Goal: Task Accomplishment & Management: Use online tool/utility

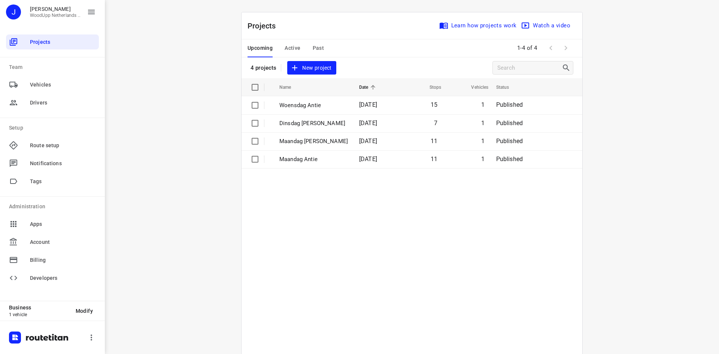
drag, startPoint x: 303, startPoint y: 0, endPoint x: 308, endPoint y: -1, distance: 5.7
click at [308, 0] on html "i © 2025 Routetitan , © Stadia Maps , © OpenMapTiles © OpenStreetMap contributo…" at bounding box center [359, 177] width 719 height 354
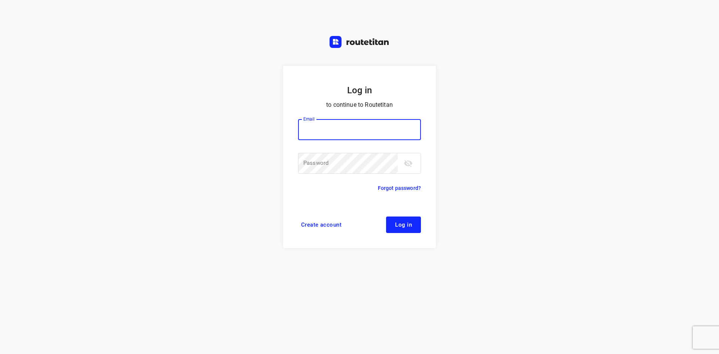
type input "jel@woodupp.nl"
click at [399, 224] on span "Log in" at bounding box center [403, 225] width 17 height 6
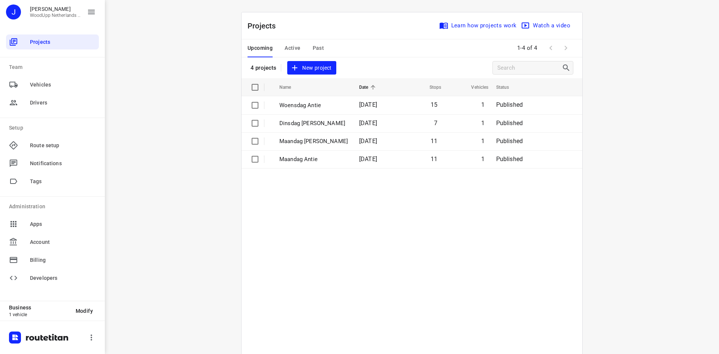
click at [307, 69] on span "New project" at bounding box center [312, 67] width 40 height 9
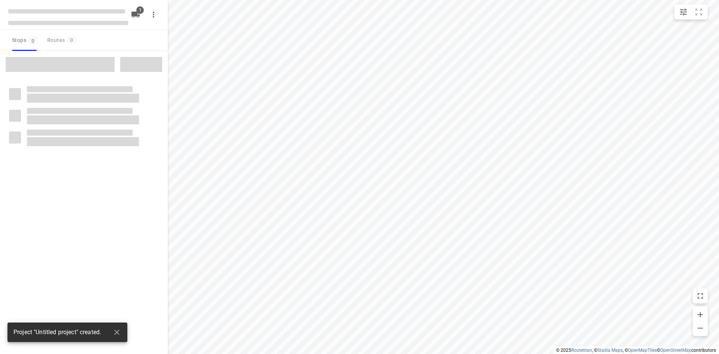
type input "distance"
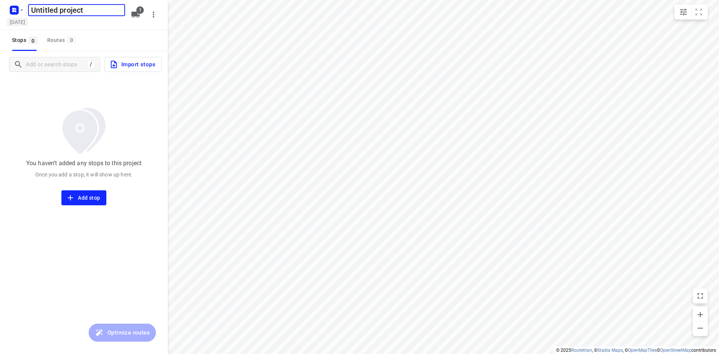
click at [28, 25] on h5 "[DATE]" at bounding box center [17, 22] width 21 height 9
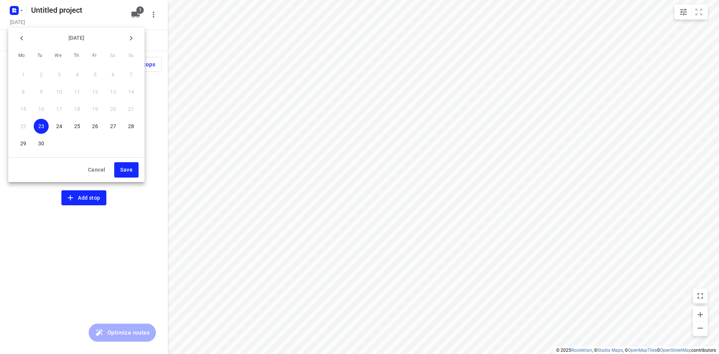
click at [101, 126] on span "26" at bounding box center [95, 125] width 15 height 7
click at [127, 166] on span "Save" at bounding box center [126, 169] width 12 height 9
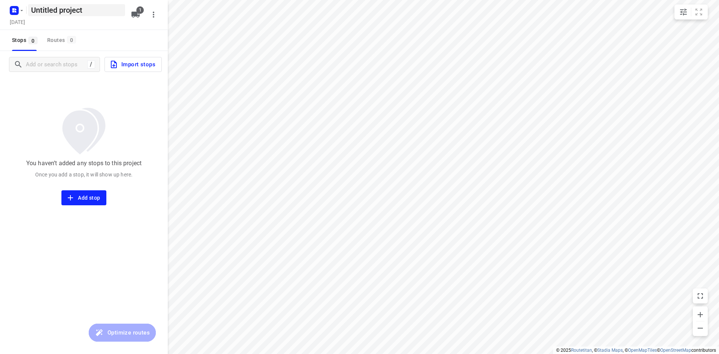
click at [60, 13] on h5 "Untitled project" at bounding box center [76, 10] width 97 height 12
click at [13, 13] on div "Untitled project ​" at bounding box center [67, 9] width 120 height 13
type input "B"
type input "Vrijdag Belgie Antie"
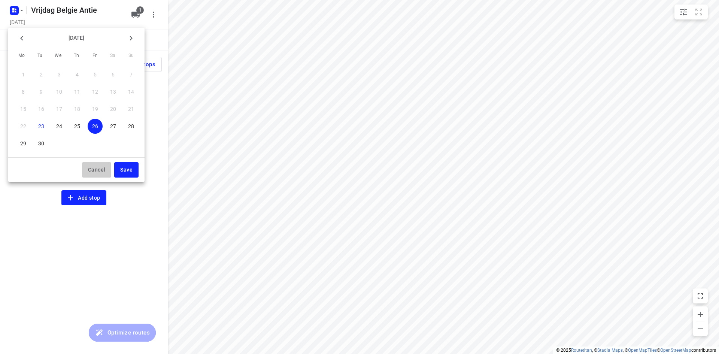
click at [109, 170] on button "Cancel" at bounding box center [96, 169] width 29 height 15
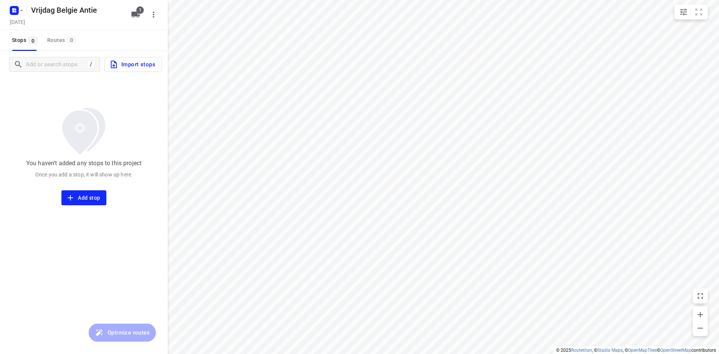
click at [90, 25] on div "[DATE]" at bounding box center [68, 23] width 120 height 10
click at [38, 89] on div "You haven’t added any stops to this project Once you add a stop, it will show u…" at bounding box center [84, 141] width 168 height 127
click at [51, 66] on input "Add or search stops" at bounding box center [93, 65] width 135 height 12
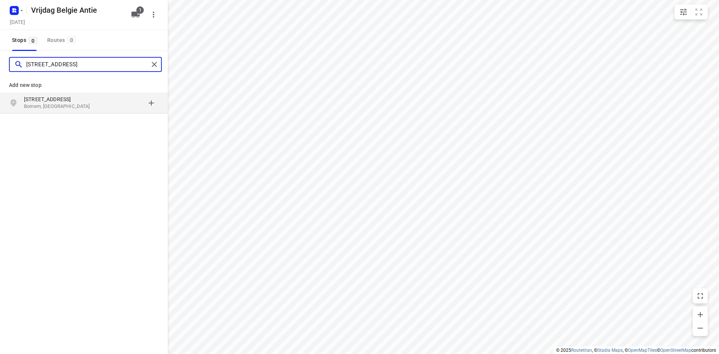
type input "[STREET_ADDRESS]"
click at [58, 106] on p "Bornem, [GEOGRAPHIC_DATA]" at bounding box center [58, 106] width 69 height 7
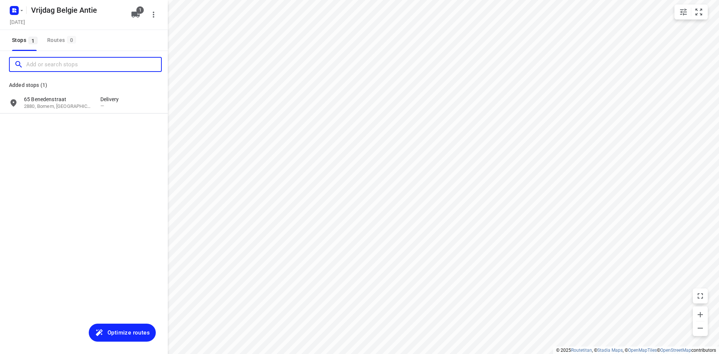
click at [64, 64] on input "Add or search stops" at bounding box center [93, 65] width 135 height 12
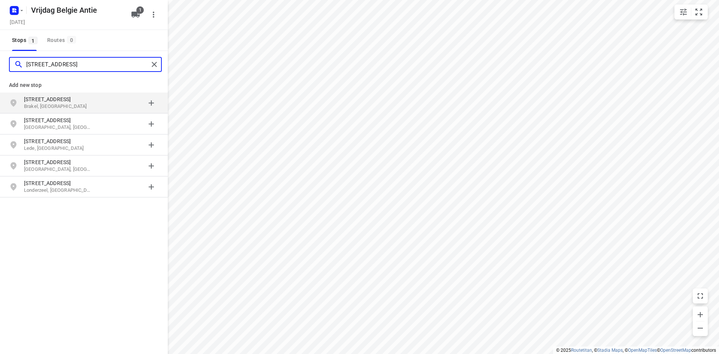
type input "[STREET_ADDRESS]"
drag, startPoint x: 99, startPoint y: 63, endPoint x: 0, endPoint y: 68, distance: 99.4
click at [0, 68] on div "[STREET_ADDRESS]" at bounding box center [84, 64] width 168 height 27
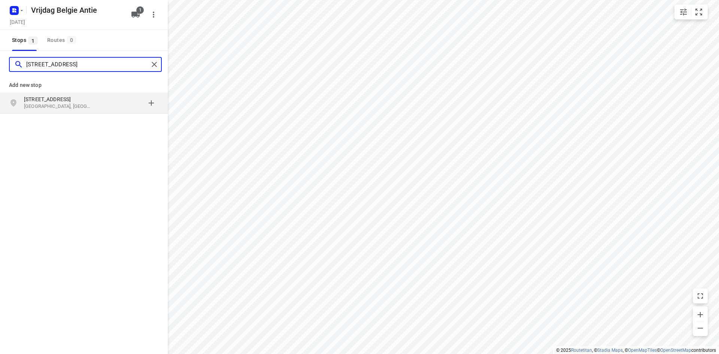
type input "[STREET_ADDRESS]"
click at [47, 105] on p "[GEOGRAPHIC_DATA], [GEOGRAPHIC_DATA]" at bounding box center [58, 106] width 69 height 7
type input "bareel 53 sint gill"
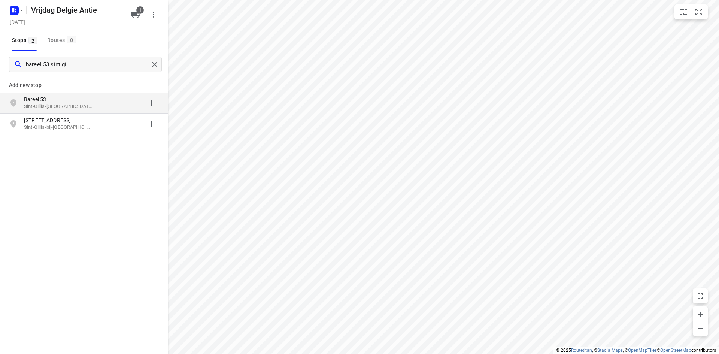
click at [48, 104] on p "Sint-Gillis-[GEOGRAPHIC_DATA], [GEOGRAPHIC_DATA]" at bounding box center [58, 106] width 69 height 7
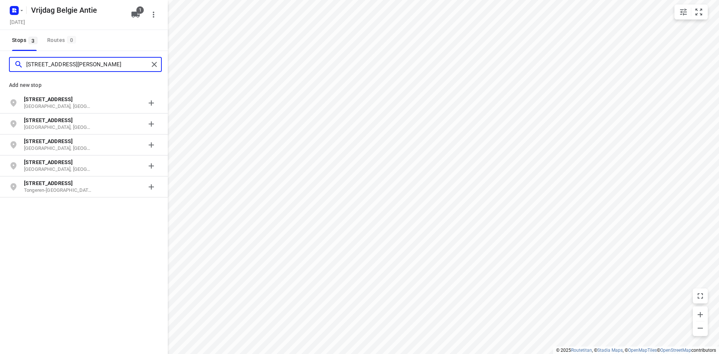
type input "[STREET_ADDRESS][PERSON_NAME]"
click at [47, 102] on b "[STREET_ADDRESS]" at bounding box center [48, 99] width 49 height 6
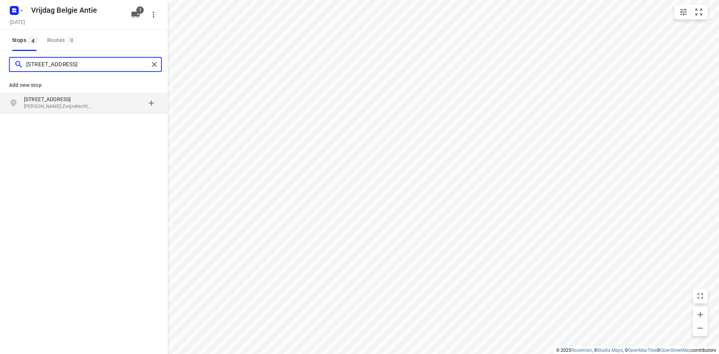
type input "[STREET_ADDRESS]"
click at [52, 100] on p "[STREET_ADDRESS]" at bounding box center [58, 99] width 69 height 7
type input "fazantenlaan heusden"
click at [54, 105] on p "Heusden-[GEOGRAPHIC_DATA], [GEOGRAPHIC_DATA]" at bounding box center [58, 106] width 69 height 7
type input "[STREET_ADDRESS]"
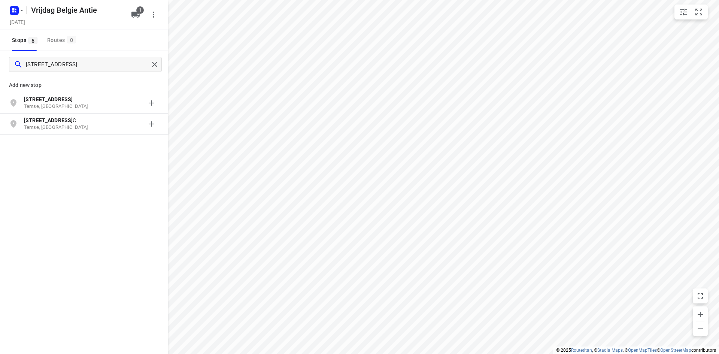
click at [54, 106] on p "Temse, [GEOGRAPHIC_DATA]" at bounding box center [58, 106] width 69 height 7
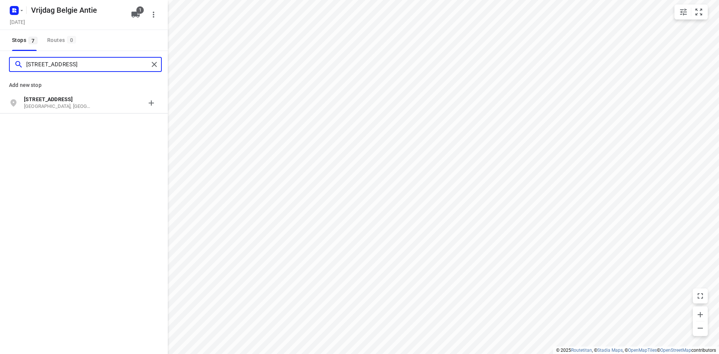
type input "[STREET_ADDRESS]"
click at [53, 106] on p "[GEOGRAPHIC_DATA], [GEOGRAPHIC_DATA]" at bounding box center [58, 106] width 69 height 7
type input "[STREET_ADDRESS]"
click at [53, 106] on p "[GEOGRAPHIC_DATA], [GEOGRAPHIC_DATA]" at bounding box center [58, 106] width 69 height 7
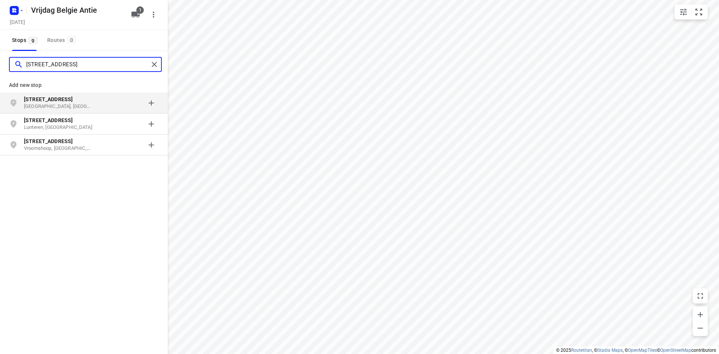
type input "[STREET_ADDRESS]"
click at [76, 110] on div "[STREET_ADDRESS]" at bounding box center [84, 103] width 168 height 21
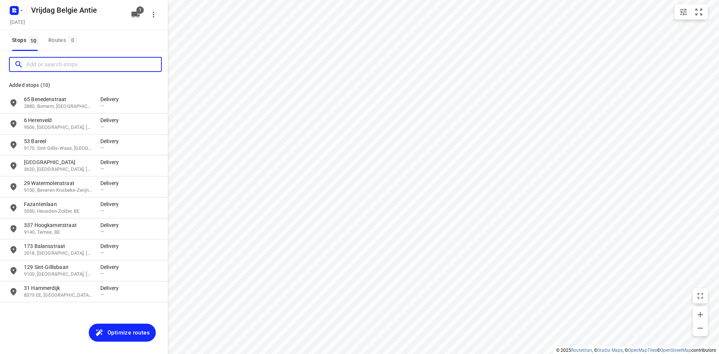
click at [67, 68] on input "Add or search stops" at bounding box center [93, 65] width 135 height 12
type input "a"
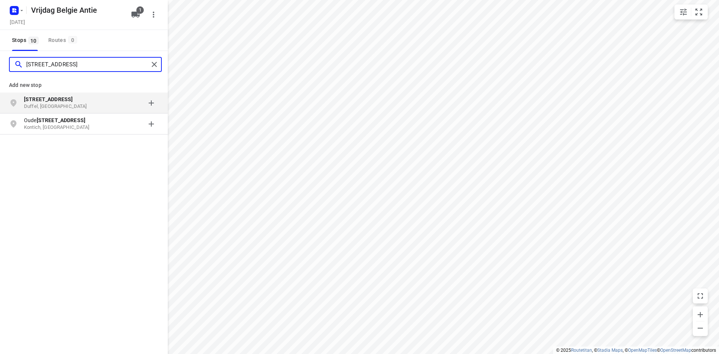
type input "[STREET_ADDRESS]"
click at [70, 99] on b "[STREET_ADDRESS]" at bounding box center [48, 99] width 49 height 6
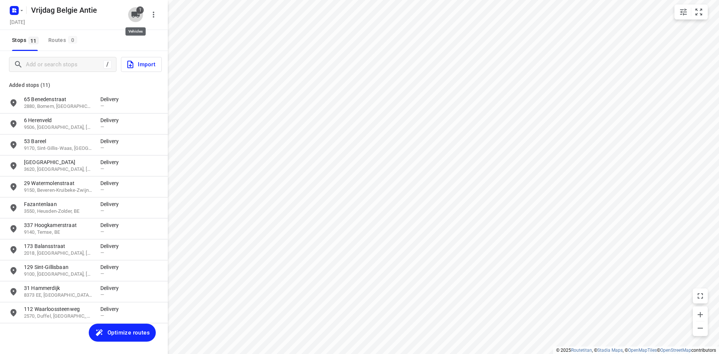
click at [130, 14] on button "1" at bounding box center [135, 14] width 15 height 15
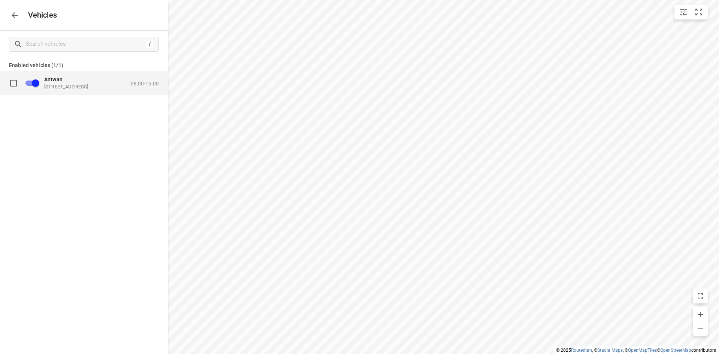
click at [136, 79] on div "Antwan [STREET_ADDRESS] 08:00-16:00" at bounding box center [99, 82] width 119 height 13
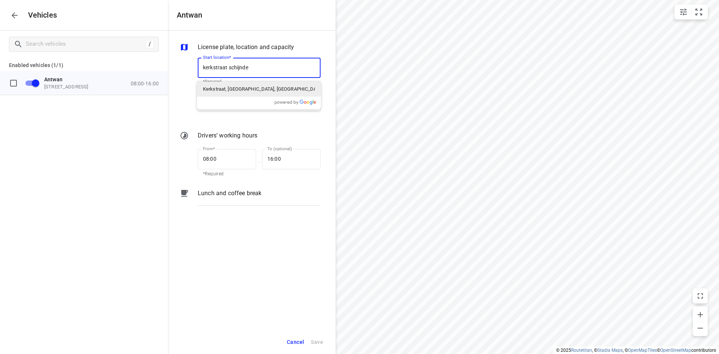
type input "kerkstraat schijndel"
type input "[STREET_ADDRESS]"
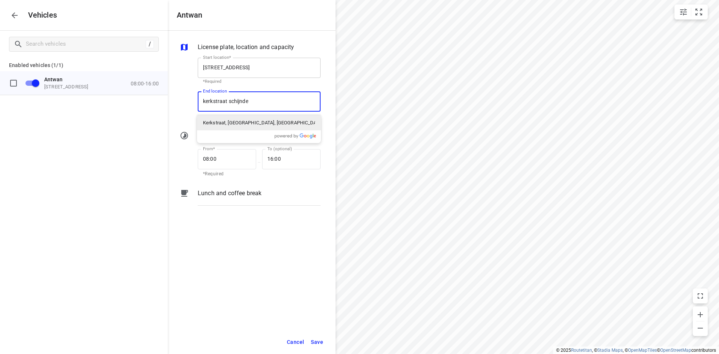
type input "kerkstraat schijndel"
type input "[STREET_ADDRESS]"
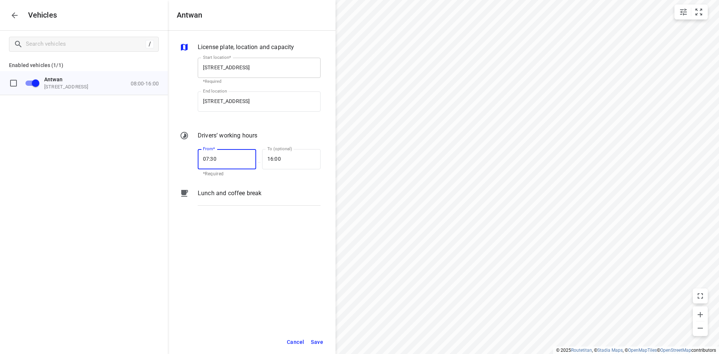
type input "07:30"
type input "16:30"
click at [215, 163] on input "07:30" at bounding box center [223, 159] width 50 height 20
type input "07:15"
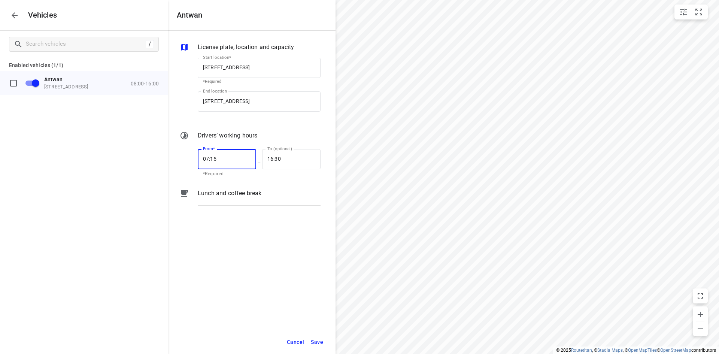
click at [319, 345] on span "Save" at bounding box center [317, 341] width 12 height 9
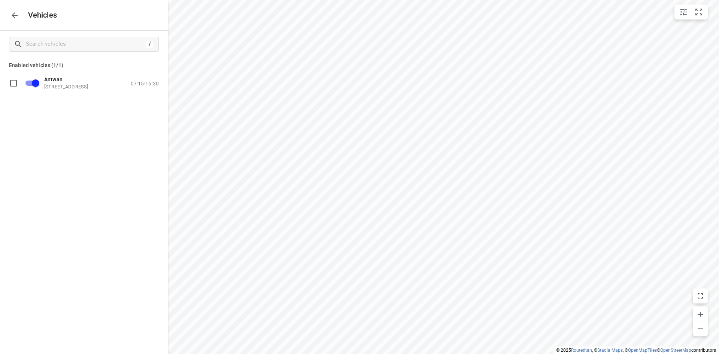
click at [18, 15] on icon "button" at bounding box center [14, 15] width 9 height 9
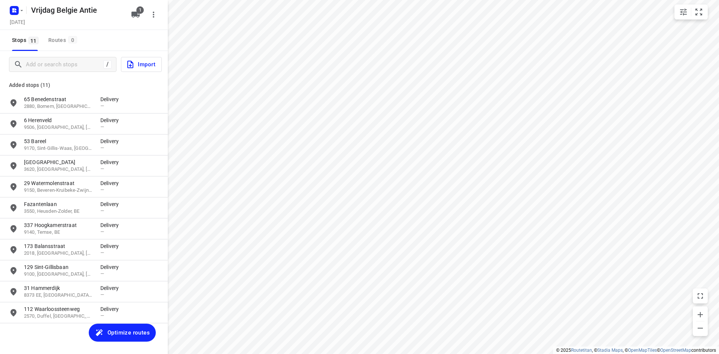
click at [130, 330] on span "Optimize routes" at bounding box center [129, 333] width 42 height 10
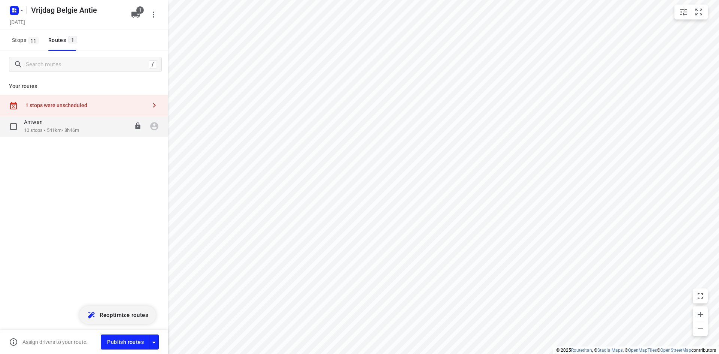
click at [71, 127] on div "Antwan" at bounding box center [51, 123] width 55 height 8
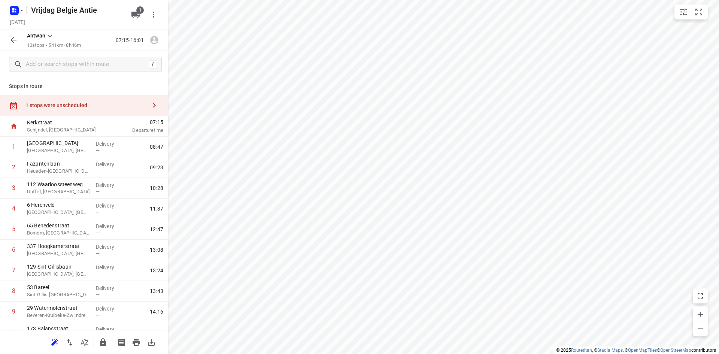
click at [90, 110] on div "1 stops were unscheduled" at bounding box center [84, 105] width 168 height 21
click at [182, 69] on input "grid" at bounding box center [181, 67] width 15 height 15
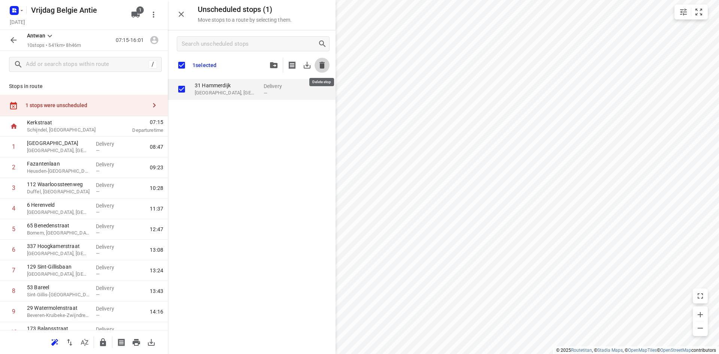
click at [327, 64] on button "button" at bounding box center [322, 65] width 15 height 15
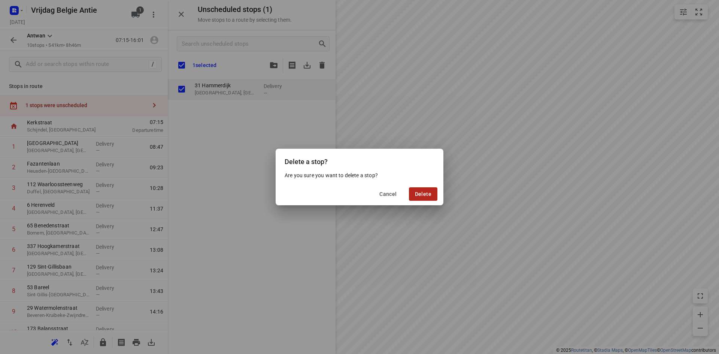
click at [410, 194] on button "Delete" at bounding box center [423, 193] width 28 height 13
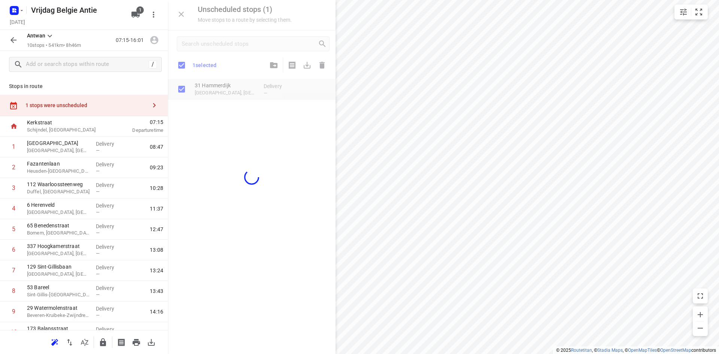
checkbox input "true"
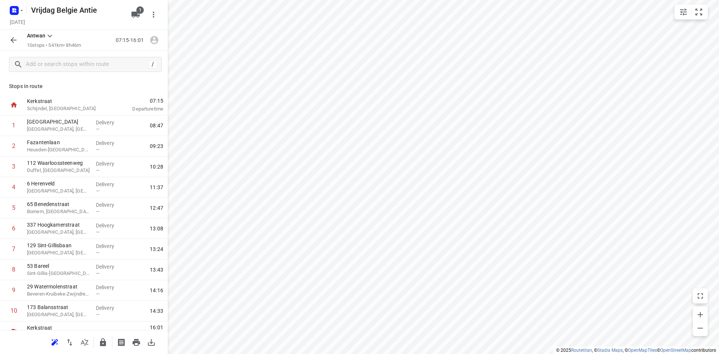
click at [112, 83] on p "Stops in route" at bounding box center [84, 86] width 150 height 8
click at [75, 128] on p "[GEOGRAPHIC_DATA], [GEOGRAPHIC_DATA]" at bounding box center [58, 128] width 63 height 7
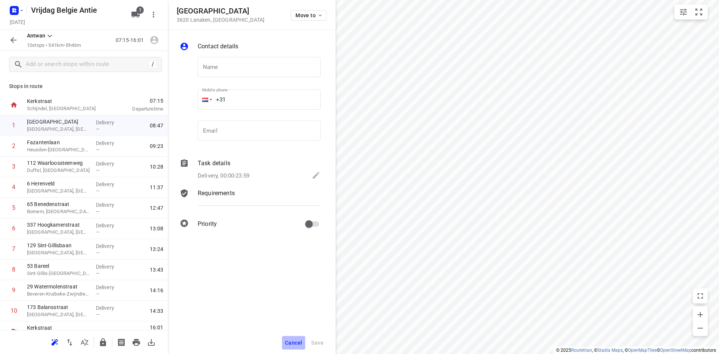
click at [295, 344] on span "Cancel" at bounding box center [293, 343] width 17 height 6
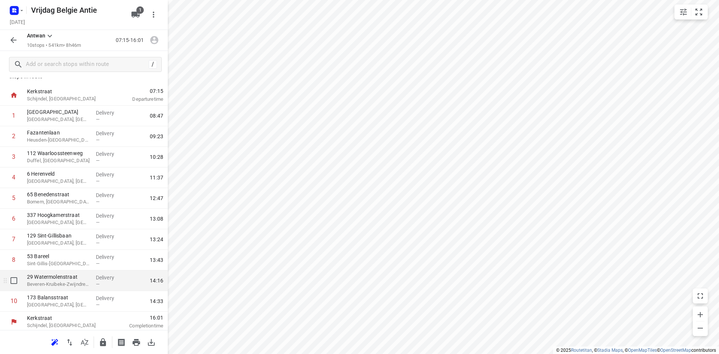
scroll to position [12, 0]
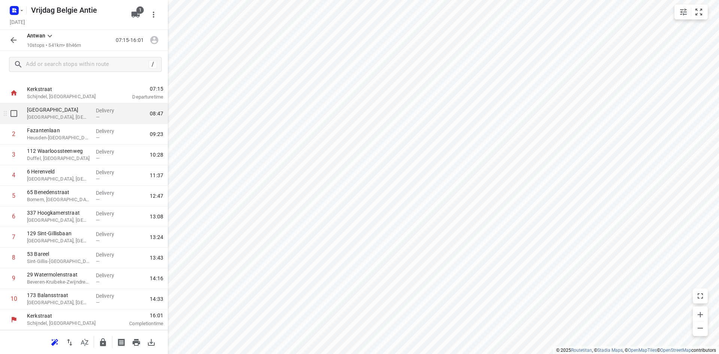
click at [51, 120] on p "[GEOGRAPHIC_DATA], [GEOGRAPHIC_DATA]" at bounding box center [58, 116] width 63 height 7
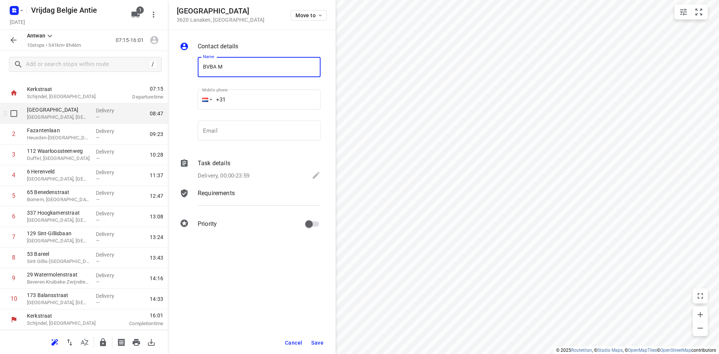
type input "BVBA Merode Interieur"
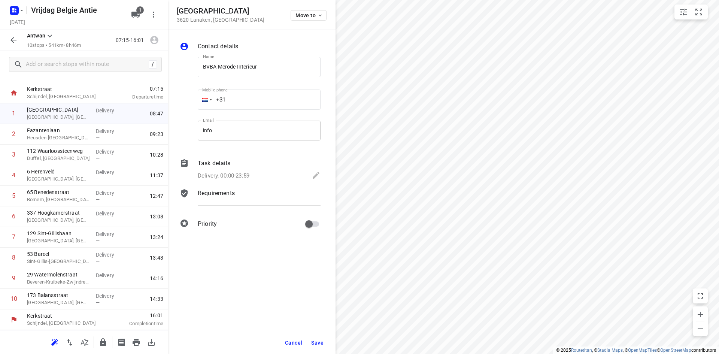
click at [218, 130] on input "info" at bounding box center [259, 131] width 123 height 20
type input "[EMAIL_ADDRESS][DOMAIN_NAME]"
click at [319, 340] on span "Save" at bounding box center [317, 343] width 12 height 6
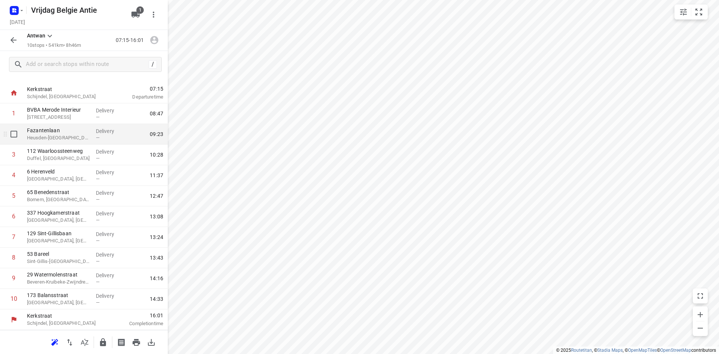
click at [63, 136] on p "Heusden-[GEOGRAPHIC_DATA], [GEOGRAPHIC_DATA]" at bounding box center [58, 137] width 63 height 7
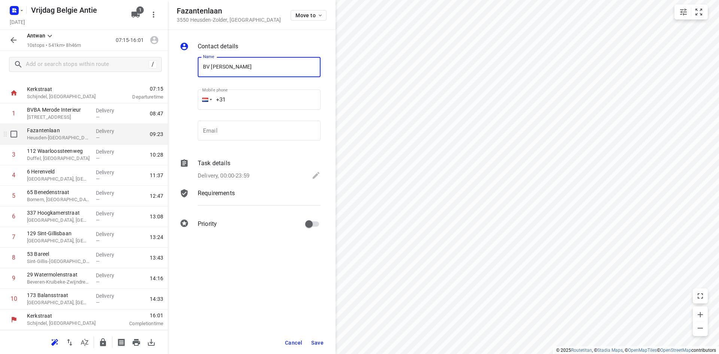
type input "BV [PERSON_NAME]"
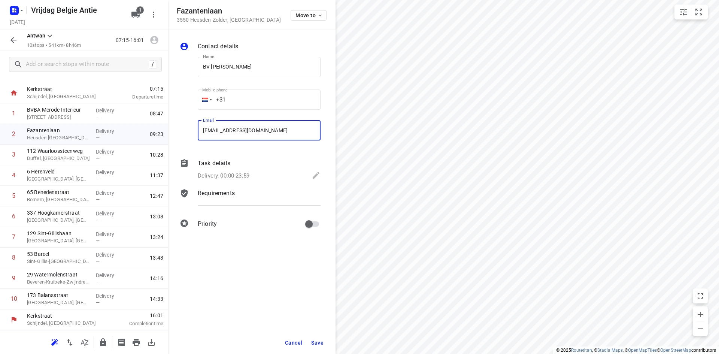
type input "[EMAIL_ADDRESS][DOMAIN_NAME]"
click at [320, 345] on span "Save" at bounding box center [317, 343] width 12 height 6
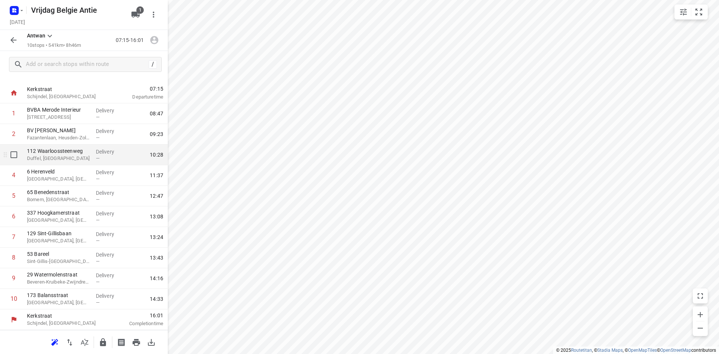
click at [85, 159] on p "Duffel, [GEOGRAPHIC_DATA]" at bounding box center [58, 158] width 63 height 7
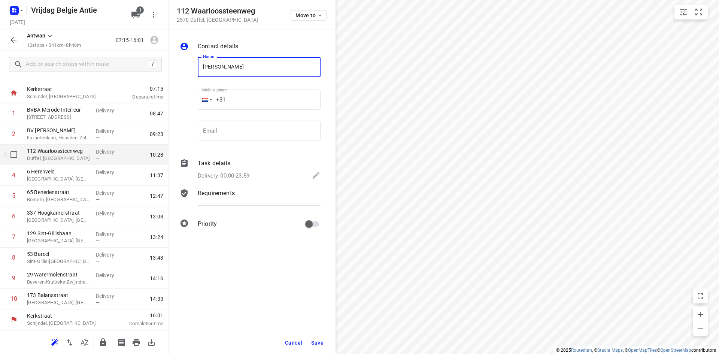
type input "[PERSON_NAME]"
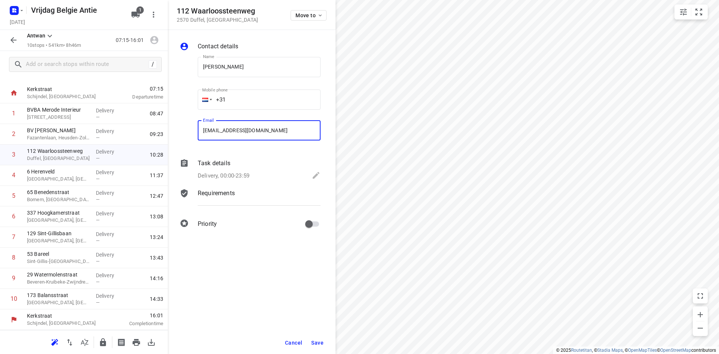
type input "[EMAIL_ADDRESS][DOMAIN_NAME]"
click at [322, 339] on button "Save" at bounding box center [317, 342] width 18 height 13
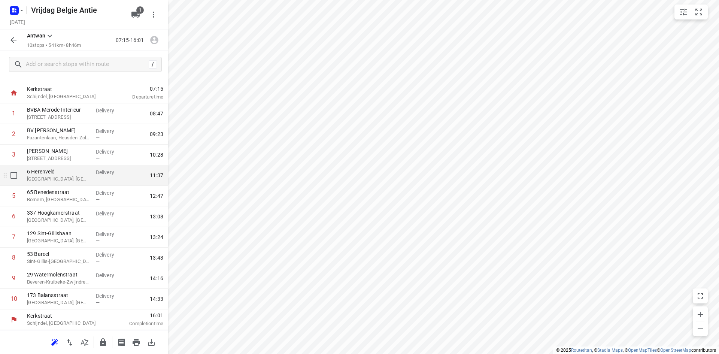
click at [73, 177] on p "[GEOGRAPHIC_DATA], [GEOGRAPHIC_DATA]" at bounding box center [58, 178] width 63 height 7
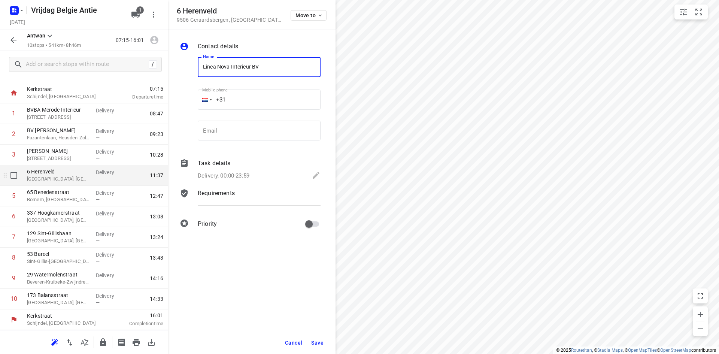
type input "Linea Nova Interieur BV"
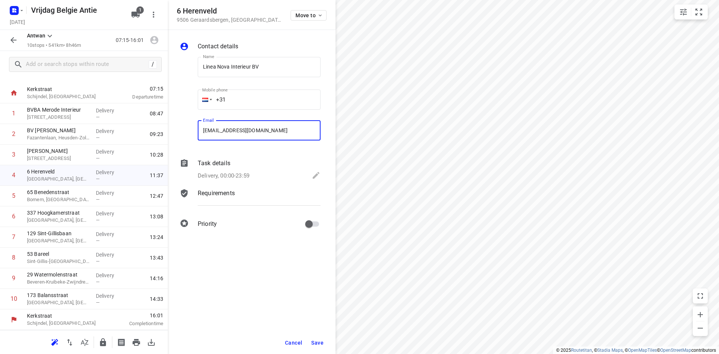
type input "[EMAIL_ADDRESS][DOMAIN_NAME]"
click at [311, 343] on button "Save" at bounding box center [317, 342] width 18 height 13
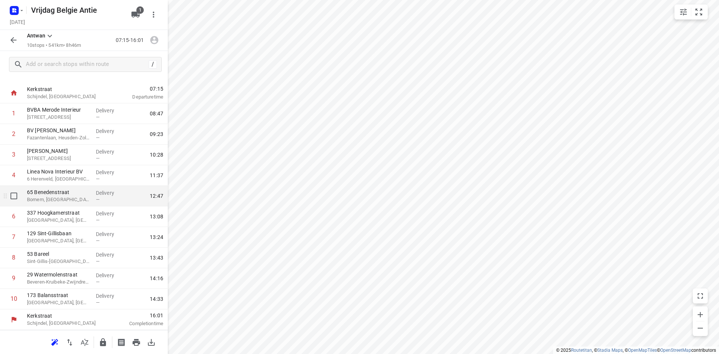
click at [78, 194] on p "65 Benedenstraat" at bounding box center [58, 191] width 63 height 7
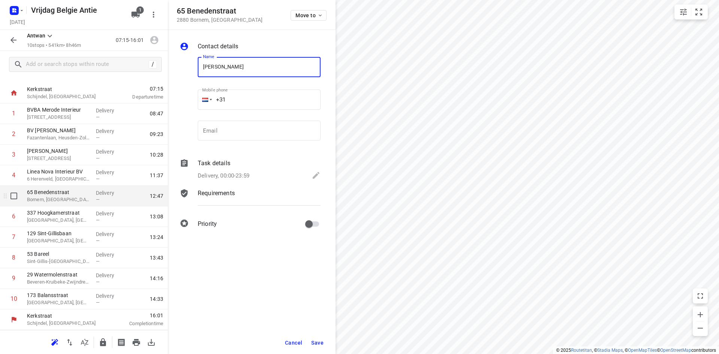
type input "[PERSON_NAME]"
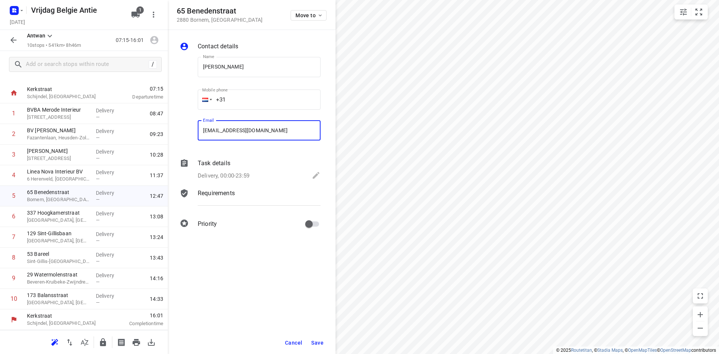
type input "[EMAIL_ADDRESS][DOMAIN_NAME]"
click at [322, 340] on span "Save" at bounding box center [317, 343] width 12 height 6
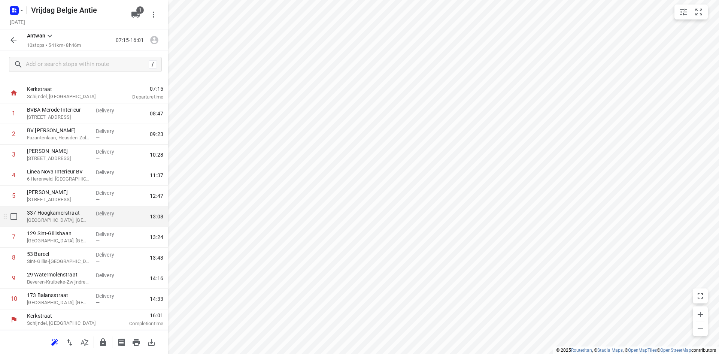
click at [47, 215] on p "337 Hoogkamerstraat" at bounding box center [58, 212] width 63 height 7
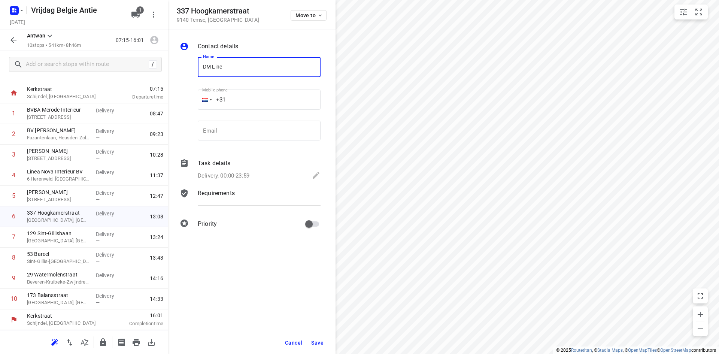
type input "DM Line [PERSON_NAME]"
click at [228, 128] on input "email" at bounding box center [259, 131] width 123 height 20
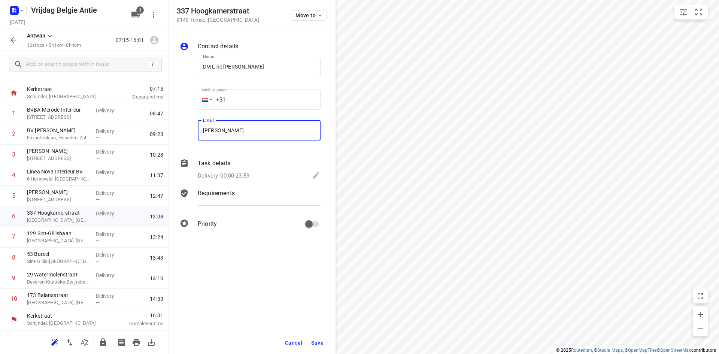
type input "[PERSON_NAME][EMAIL_ADDRESS][DOMAIN_NAME]"
click at [322, 340] on span "Save" at bounding box center [317, 343] width 12 height 6
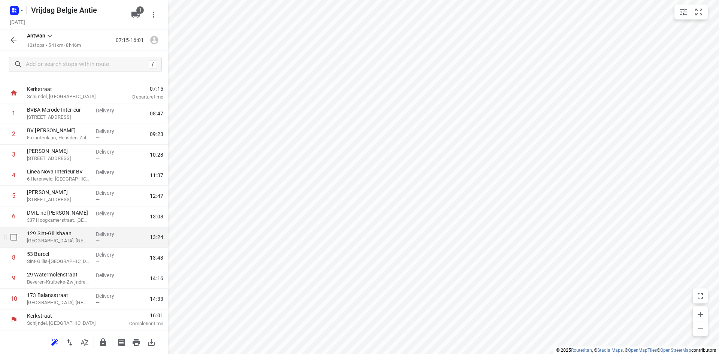
click at [89, 243] on div "129 [GEOGRAPHIC_DATA], [GEOGRAPHIC_DATA]" at bounding box center [58, 237] width 69 height 21
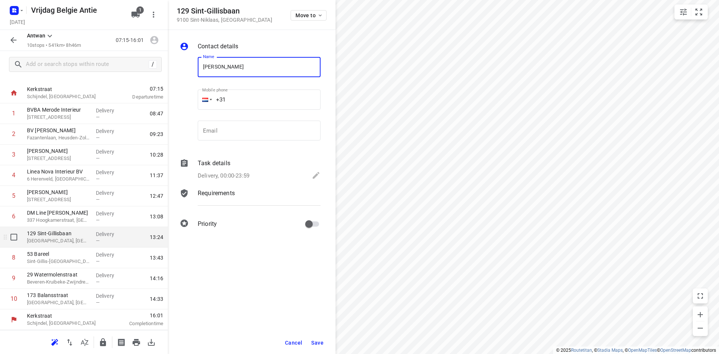
type input "[PERSON_NAME]"
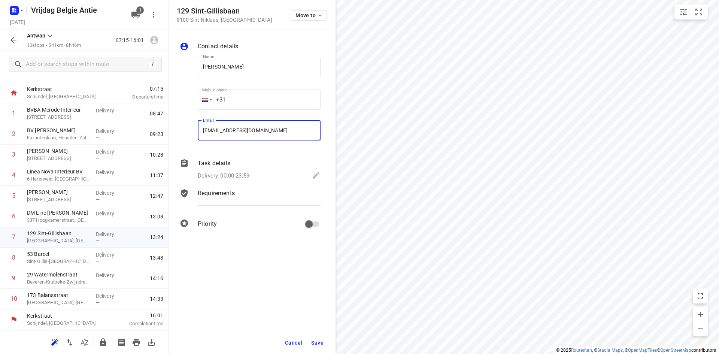
type input "[EMAIL_ADDRESS][DOMAIN_NAME]"
click at [312, 340] on span "Save" at bounding box center [317, 343] width 12 height 6
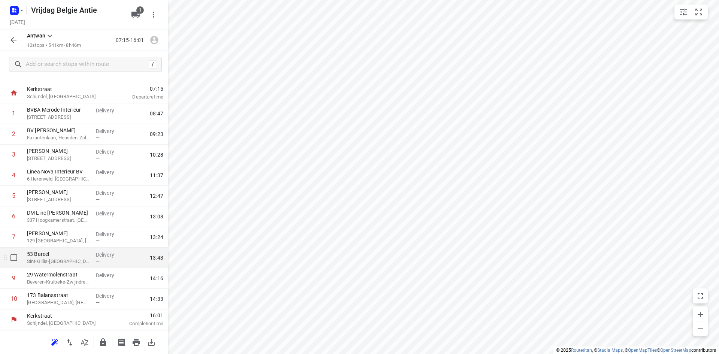
click at [64, 257] on p "53 Bareel" at bounding box center [58, 253] width 63 height 7
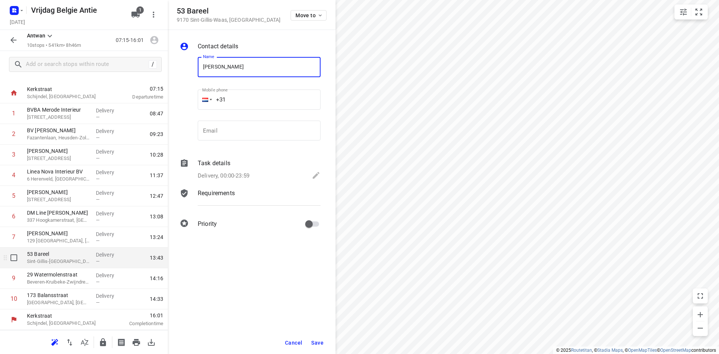
type input "[PERSON_NAME]"
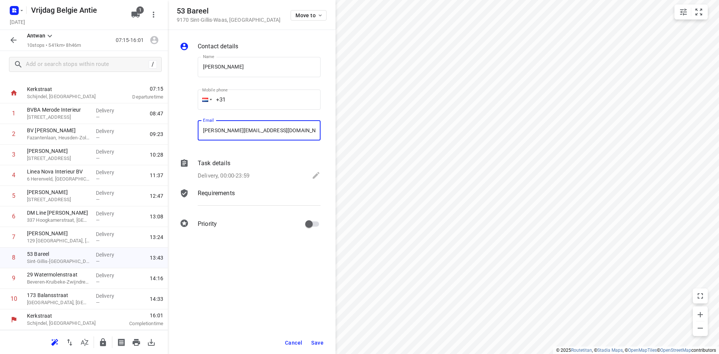
type input "[PERSON_NAME][EMAIL_ADDRESS][DOMAIN_NAME]"
click at [315, 336] on button "Save" at bounding box center [317, 342] width 18 height 13
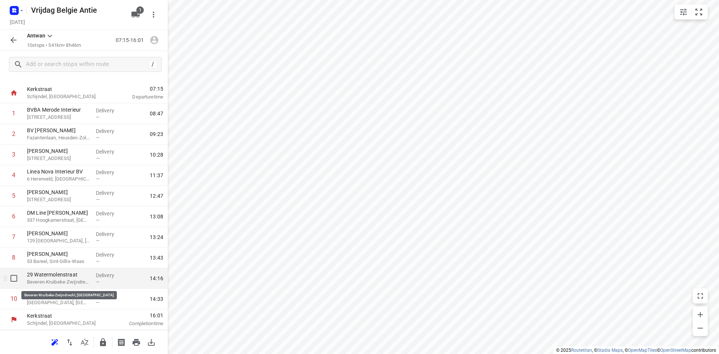
click at [68, 279] on p "Beveren-Kruibeke-Zwijndrecht, [GEOGRAPHIC_DATA]" at bounding box center [58, 281] width 63 height 7
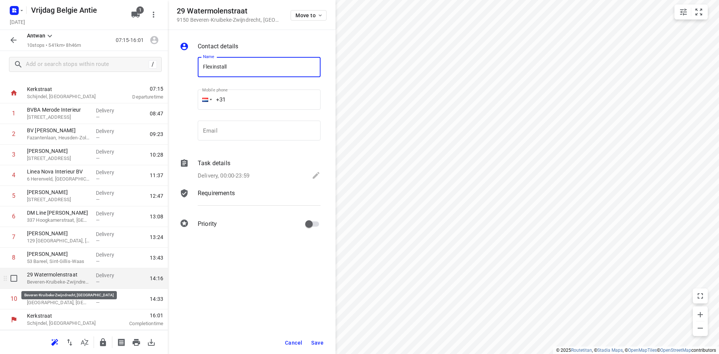
type input "Flexinstall"
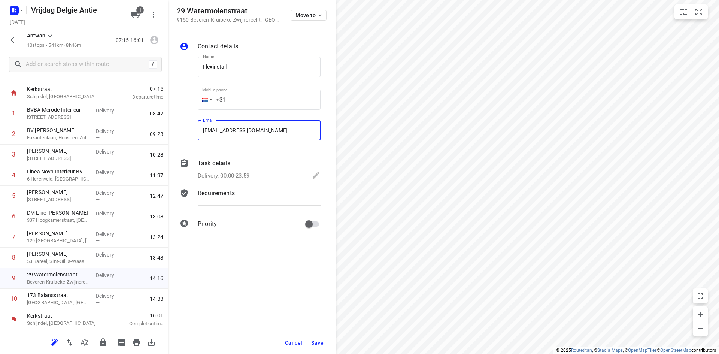
type input "[EMAIL_ADDRESS][DOMAIN_NAME]"
click at [315, 342] on span "Save" at bounding box center [317, 343] width 12 height 6
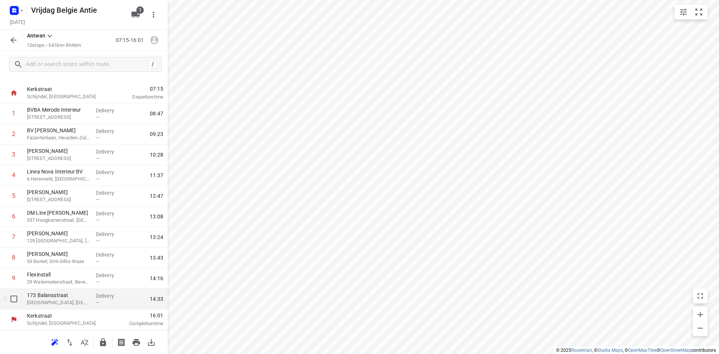
click at [96, 300] on span "—" at bounding box center [98, 303] width 4 height 6
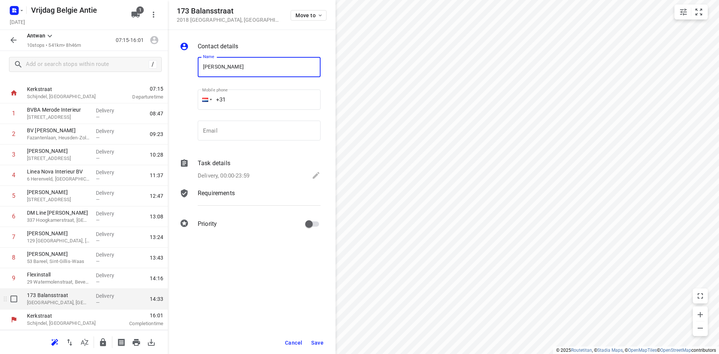
type input "[PERSON_NAME]"
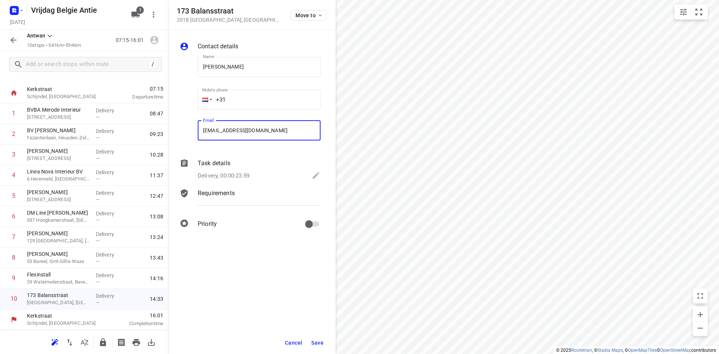
type input "[EMAIL_ADDRESS][DOMAIN_NAME]"
click at [322, 341] on span "Save" at bounding box center [317, 343] width 12 height 6
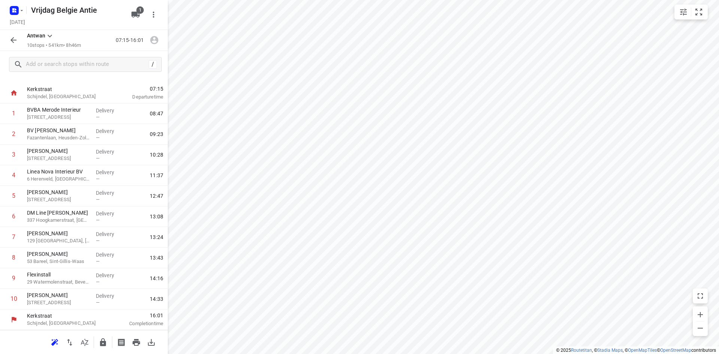
click at [6, 39] on div "Antwan 10 stops • 541km • 8h46m 07:15-16:01" at bounding box center [84, 40] width 168 height 21
click at [9, 40] on icon "button" at bounding box center [13, 40] width 9 height 9
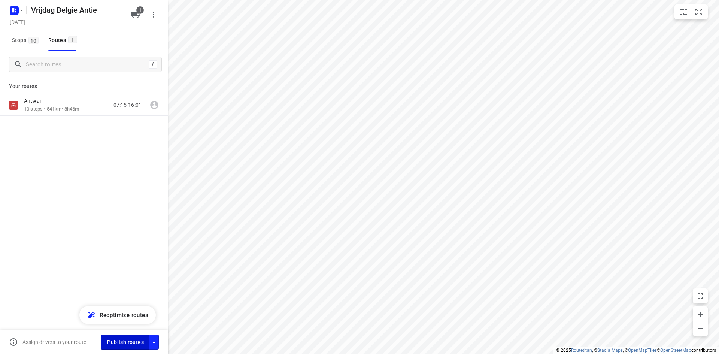
click at [119, 337] on button "Publish routes" at bounding box center [125, 341] width 49 height 15
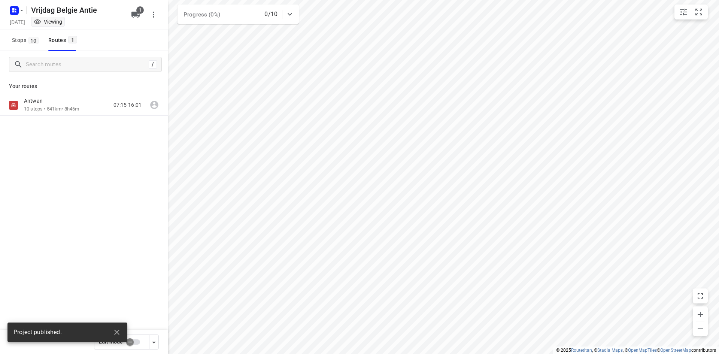
drag, startPoint x: 120, startPoint y: 330, endPoint x: 119, endPoint y: 321, distance: 9.8
click at [120, 330] on icon "button" at bounding box center [116, 332] width 9 height 9
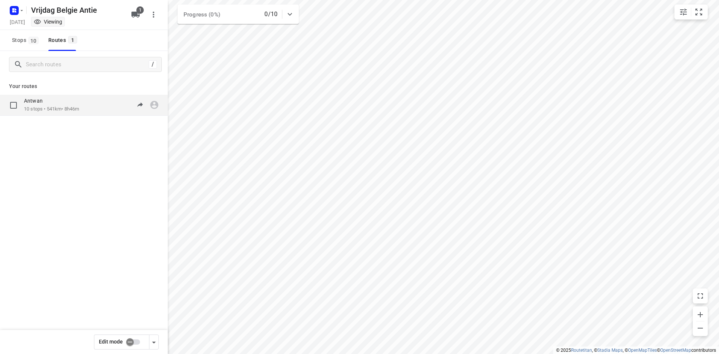
click at [72, 112] on p "10 stops • 541km • 8h46m" at bounding box center [51, 109] width 55 height 7
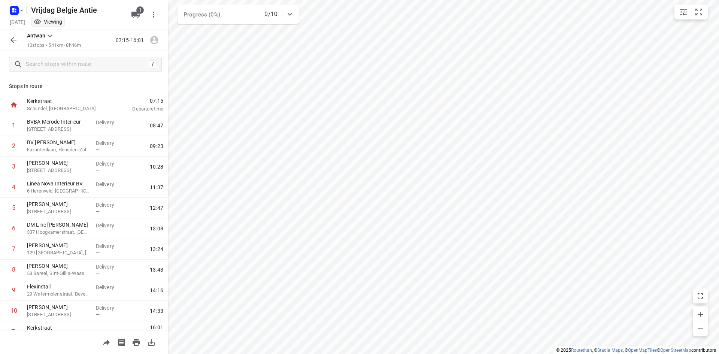
click at [153, 344] on icon "button" at bounding box center [151, 342] width 9 height 9
click at [16, 39] on icon "button" at bounding box center [13, 40] width 9 height 9
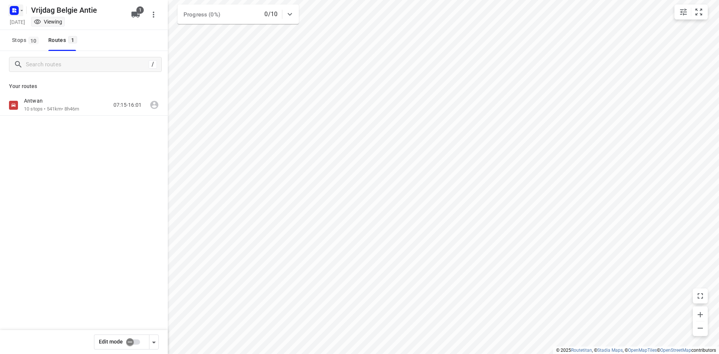
click at [18, 7] on rect "button" at bounding box center [14, 10] width 9 height 9
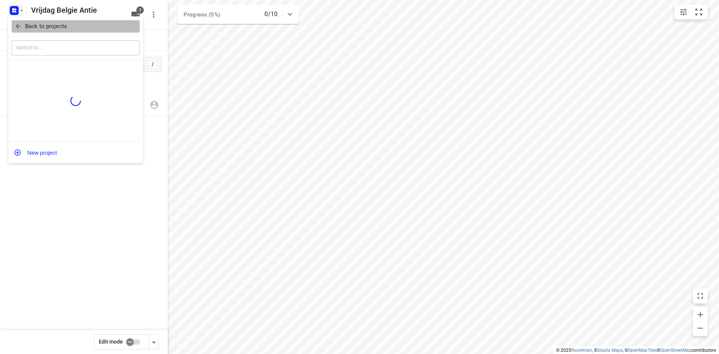
click at [23, 25] on span "Back to projects" at bounding box center [76, 26] width 122 height 9
